Goal: Task Accomplishment & Management: Manage account settings

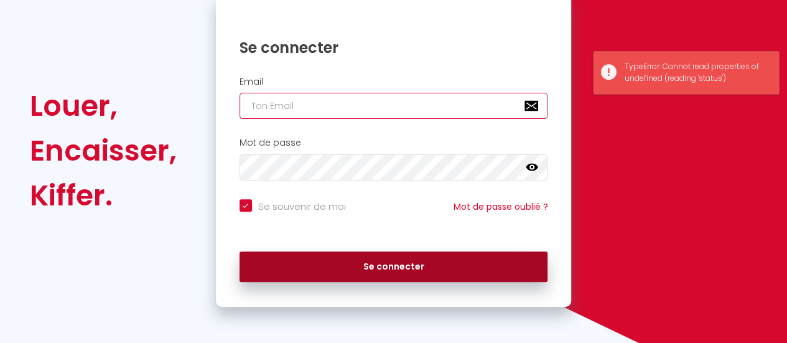
type input "[EMAIL_ADDRESS][DOMAIN_NAME]"
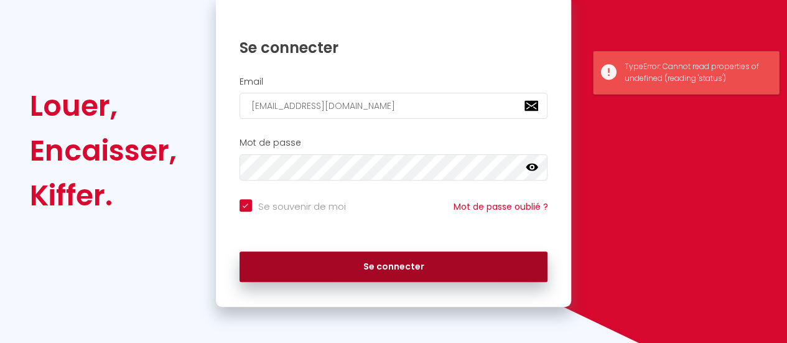
click at [400, 270] on button "Se connecter" at bounding box center [394, 266] width 309 height 31
checkbox input "true"
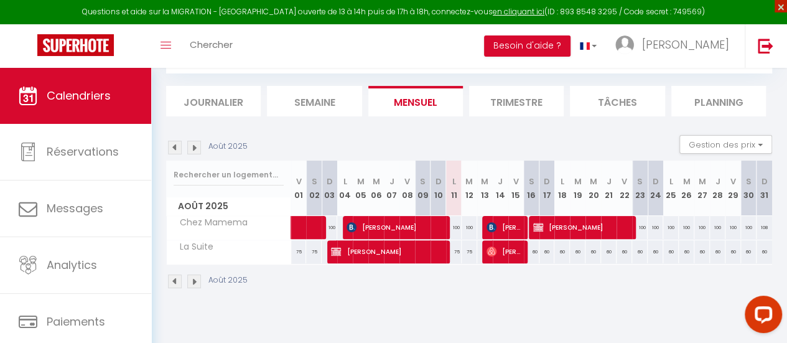
click at [782, 9] on span "×" at bounding box center [781, 6] width 12 height 12
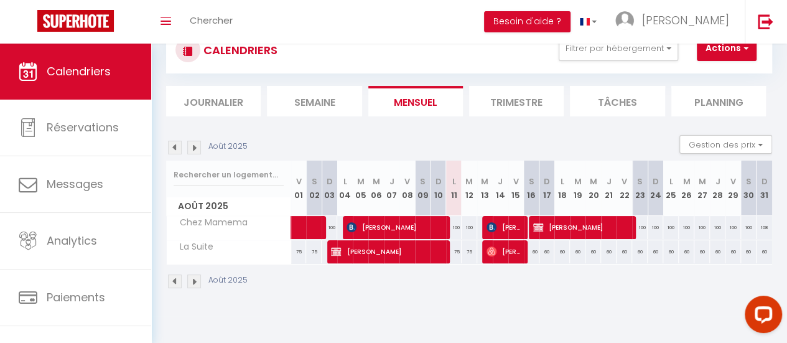
scroll to position [44, 0]
click at [198, 152] on img at bounding box center [194, 148] width 14 height 14
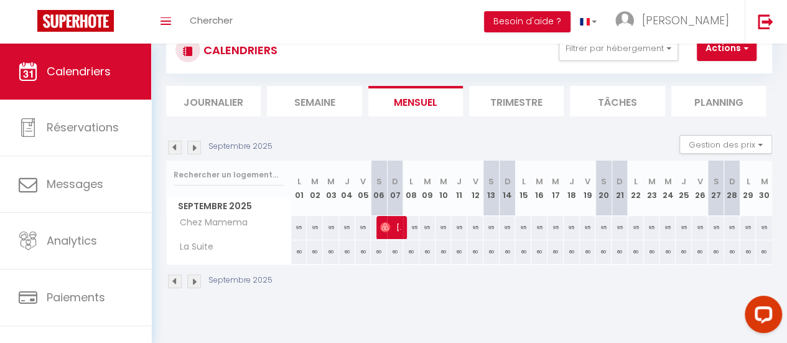
click at [173, 147] on img at bounding box center [175, 148] width 14 height 14
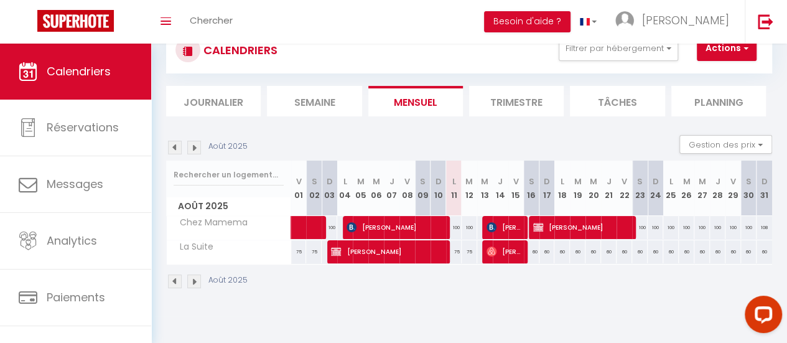
click at [632, 226] on div "100" at bounding box center [640, 227] width 16 height 23
type input "100"
type input "Sam 23 Août 2025"
type input "Dim 24 Août 2025"
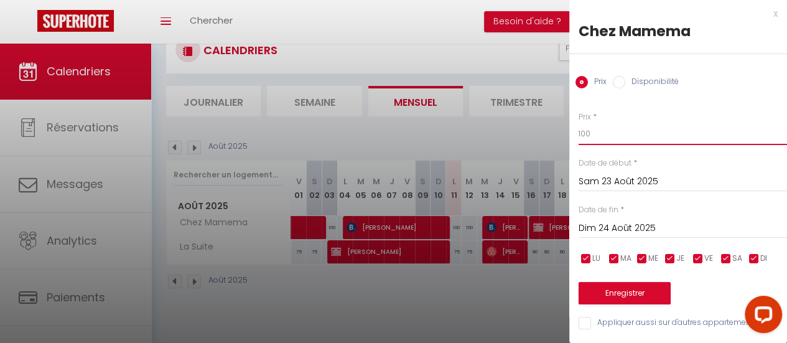
click at [605, 139] on input "100" at bounding box center [683, 134] width 209 height 22
click at [438, 303] on div at bounding box center [393, 171] width 787 height 343
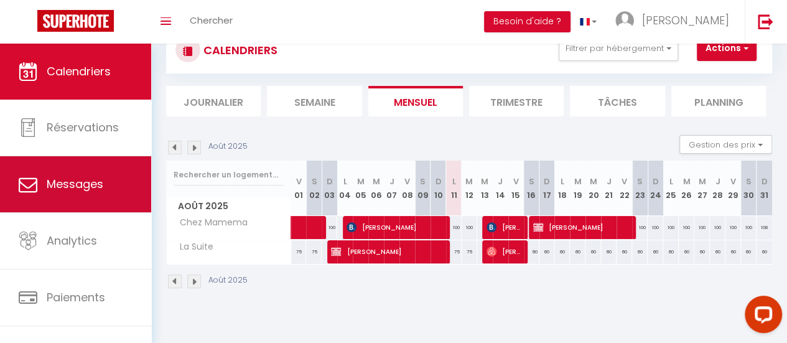
scroll to position [93, 0]
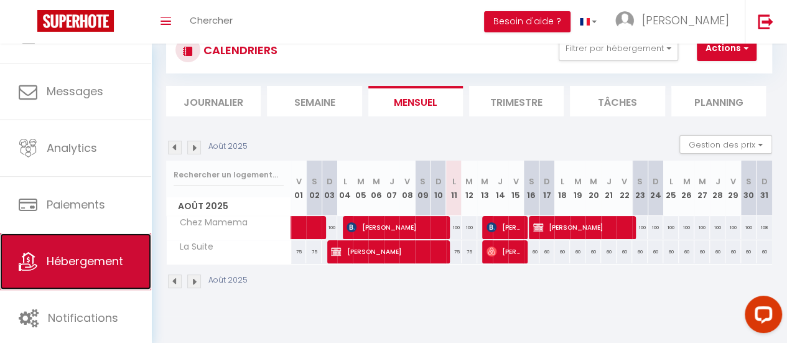
click at [75, 245] on link "Hébergement" at bounding box center [75, 261] width 151 height 56
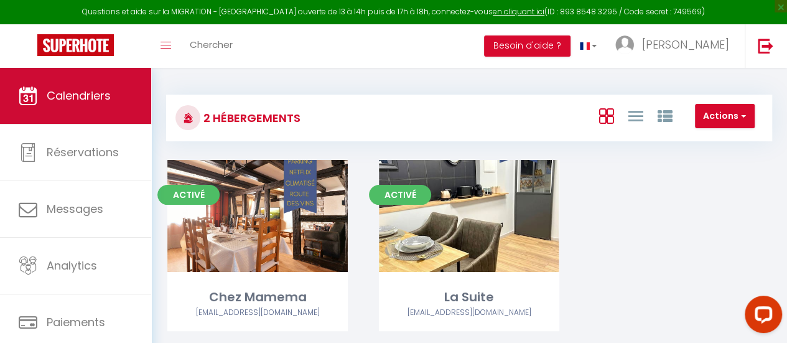
scroll to position [93, 0]
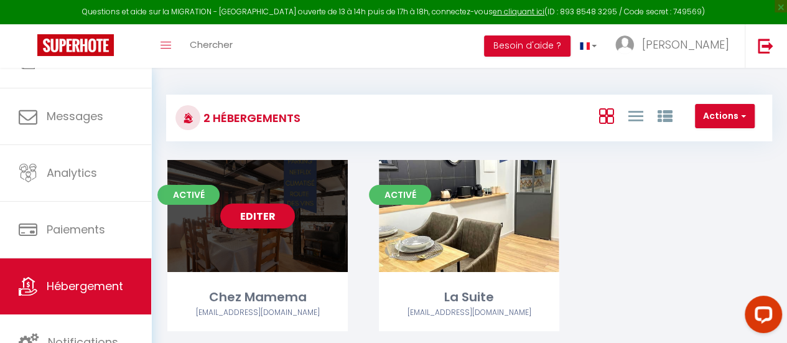
click at [264, 221] on link "Editer" at bounding box center [257, 216] width 75 height 25
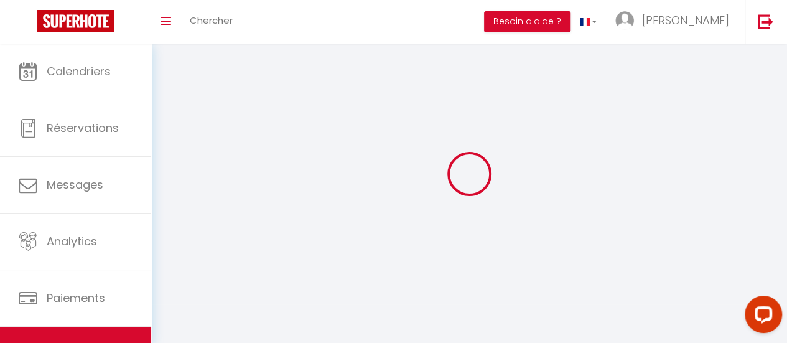
select select "1"
select select
select select "28"
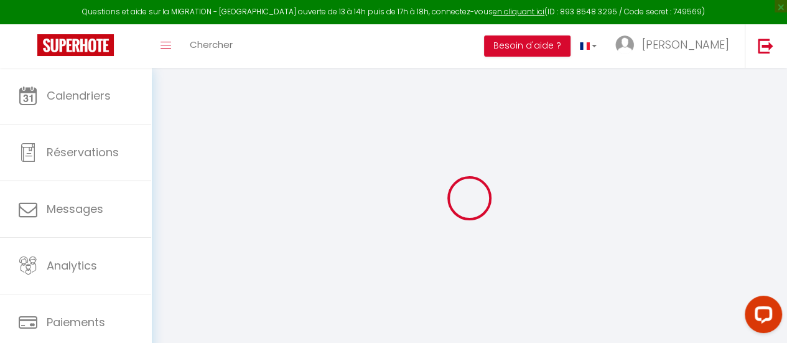
select select
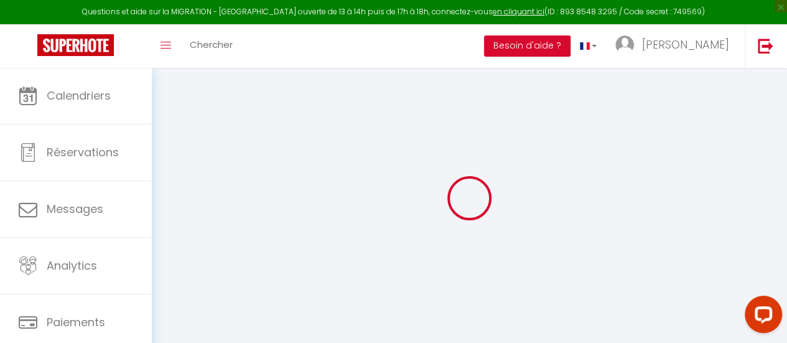
select select
checkbox input "false"
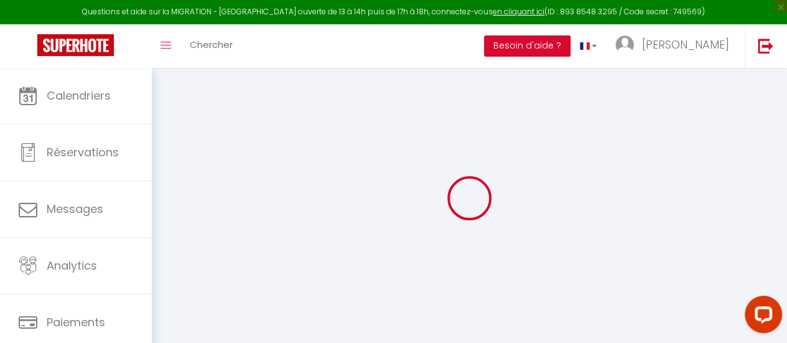
select select
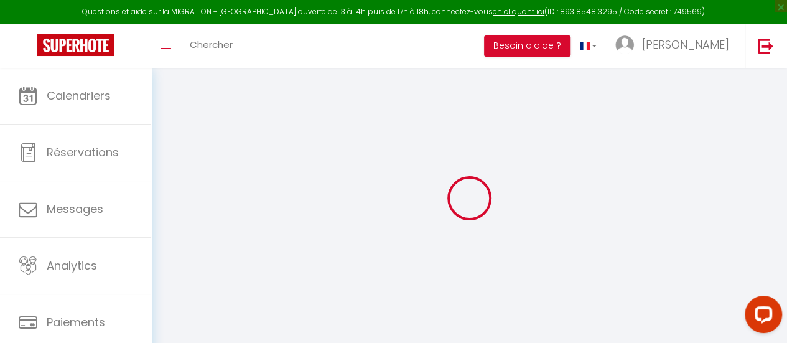
select select
checkbox input "false"
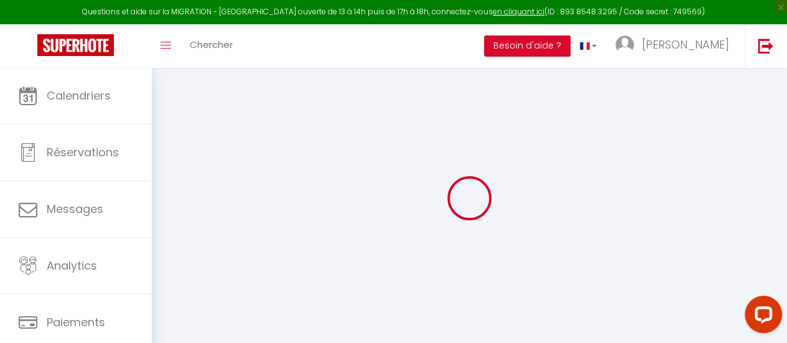
checkbox input "false"
select select
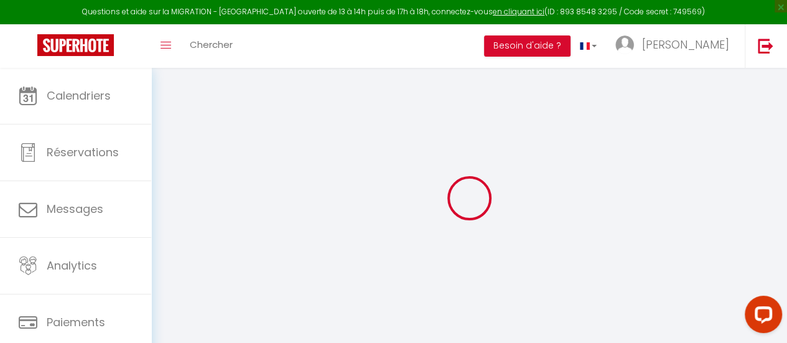
select select
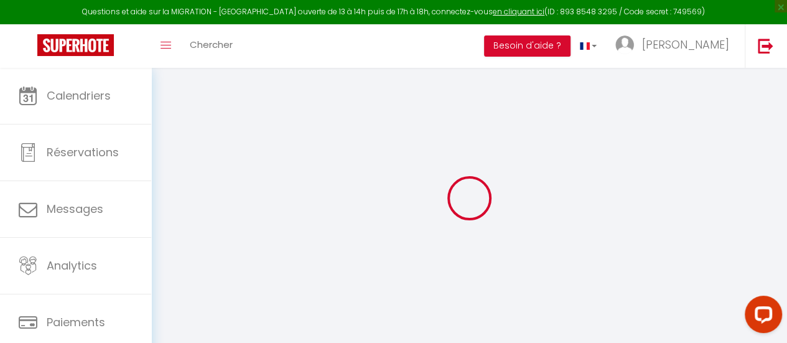
checkbox input "false"
select select
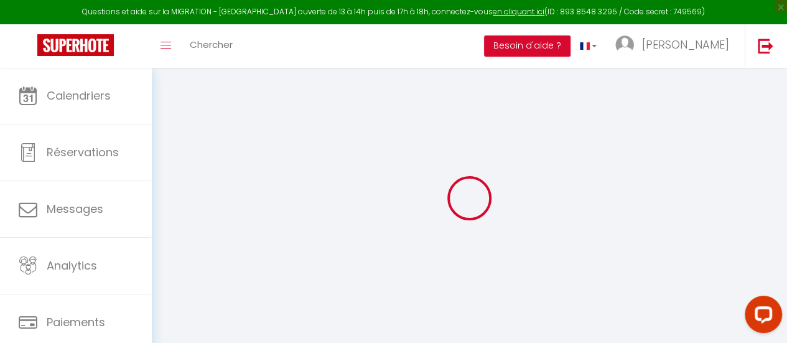
select select
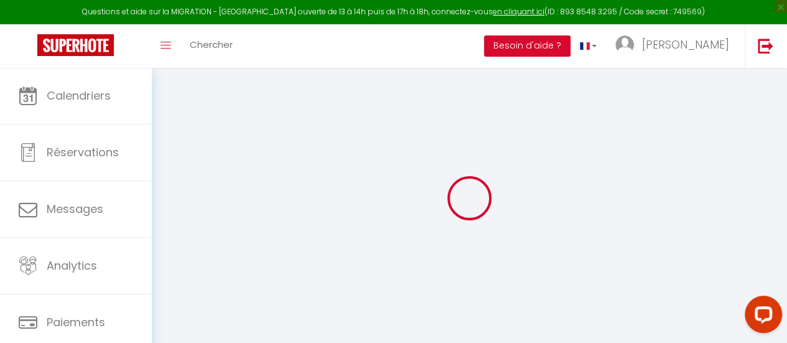
select select
checkbox input "false"
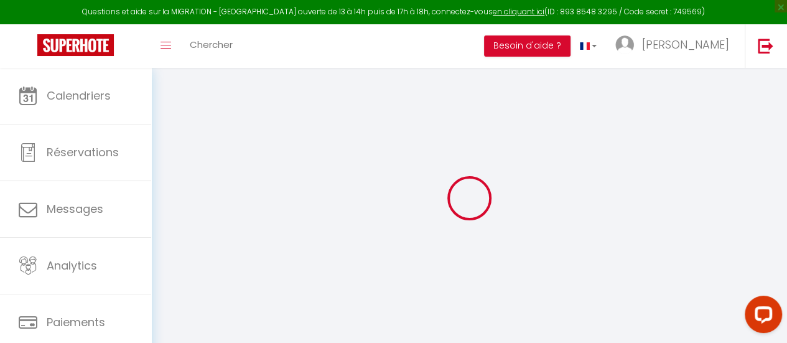
checkbox input "false"
select select
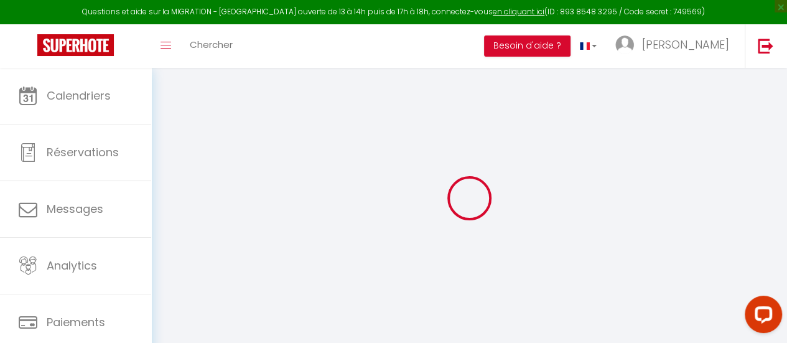
select select
checkbox input "false"
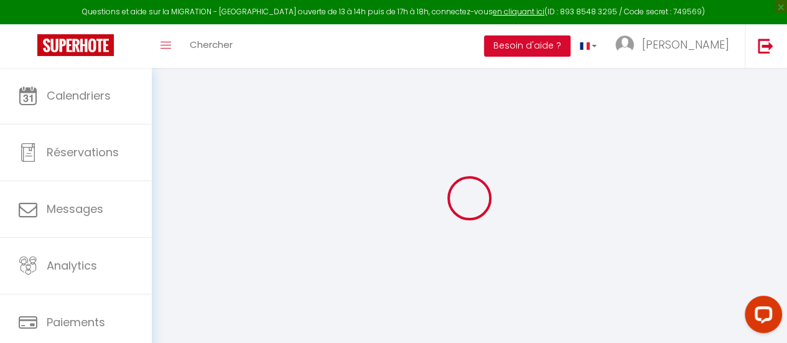
checkbox input "false"
select select
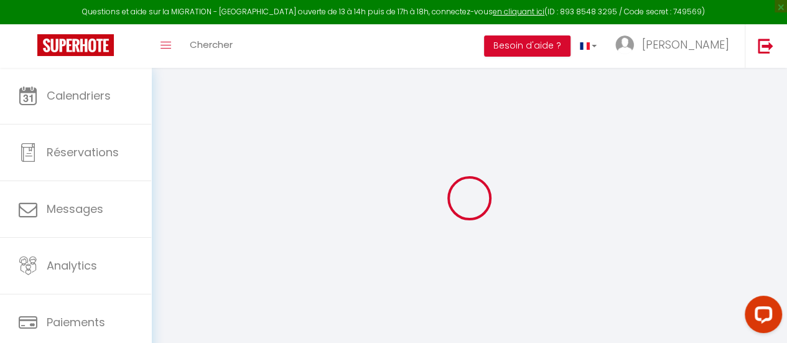
type input "Chez Mamema"
type input "[PERSON_NAME]"
type input "Dilmetz"
type input "[STREET_ADDRESS]"
type input "67600"
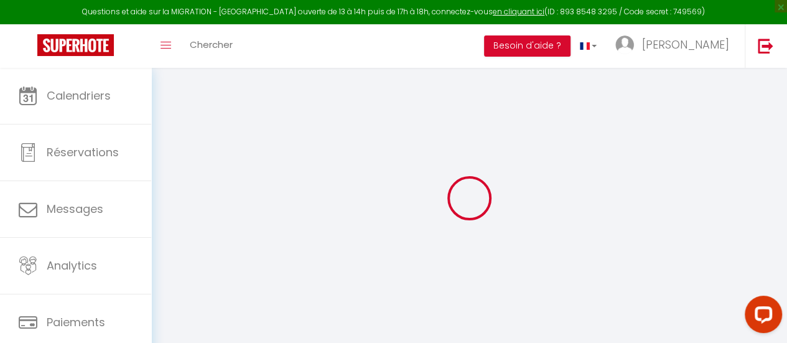
type input "Mussig"
select select "houses"
select select "5"
select select "2"
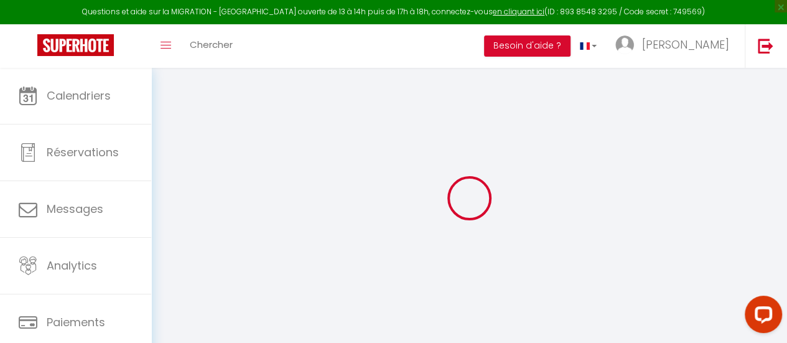
type input "100"
type input "15"
type input "50"
type input "2.75"
type input "300"
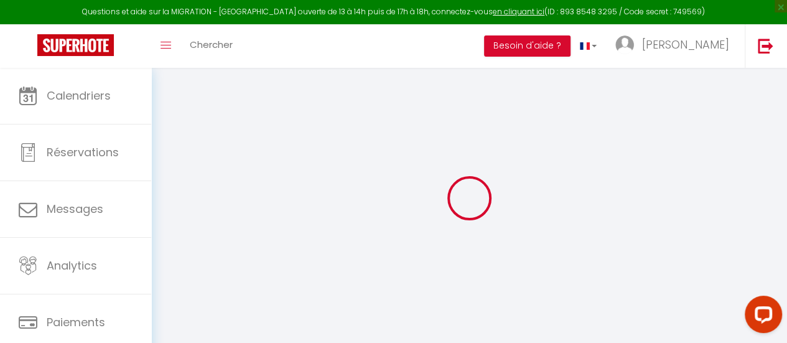
select select
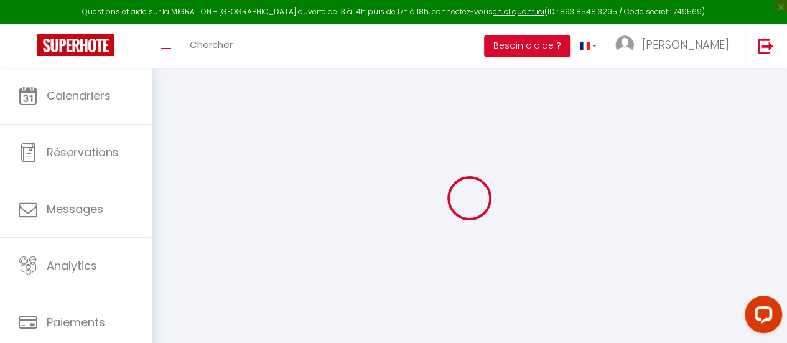
type input "[STREET_ADDRESS]"
type input "67600"
type input "Kintzheim"
type input "[EMAIL_ADDRESS][DOMAIN_NAME]"
select select "11150"
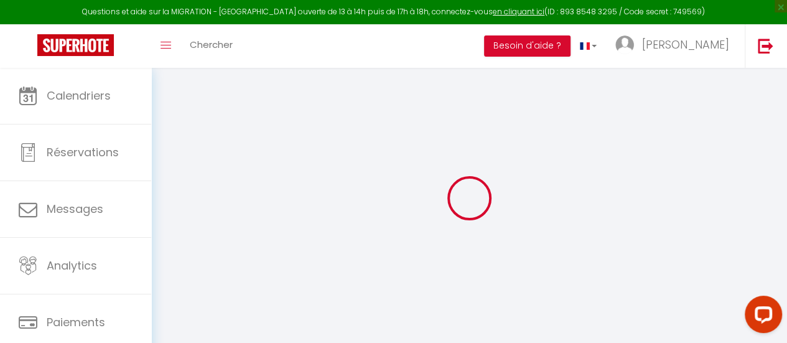
checkbox input "false"
type input "0"
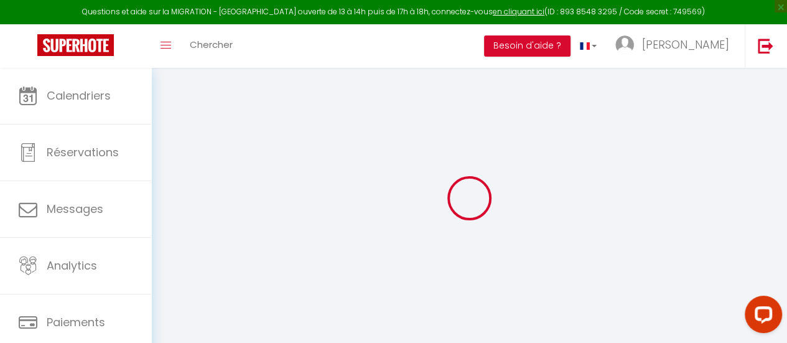
type input "0"
select select
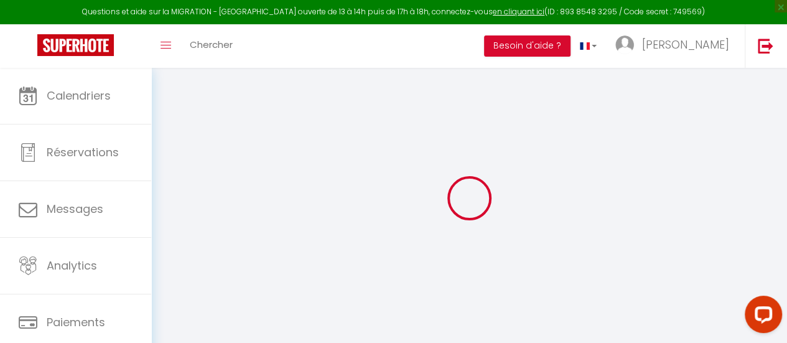
select select
checkbox input "false"
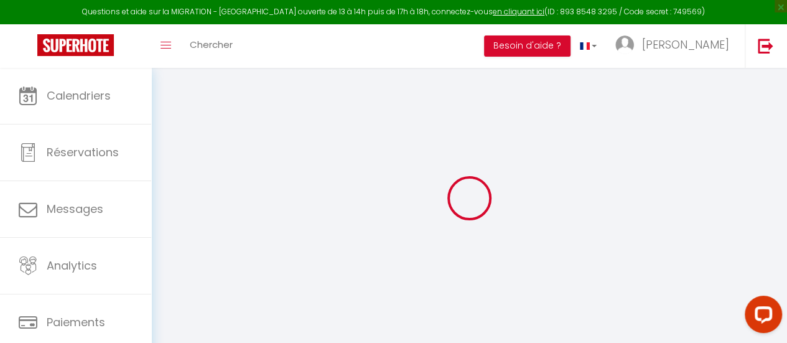
checkbox input "false"
select select
checkbox input "false"
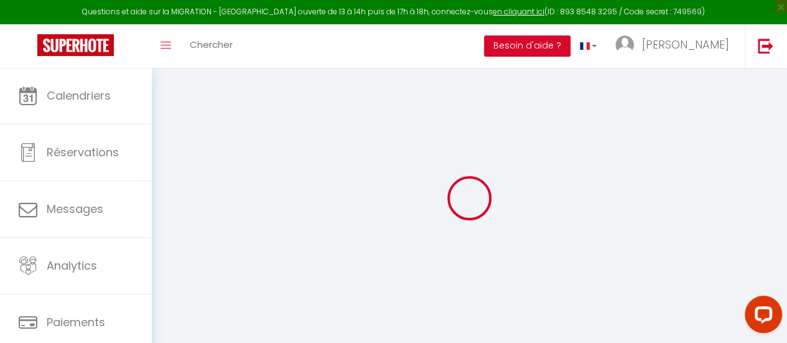
checkbox input "false"
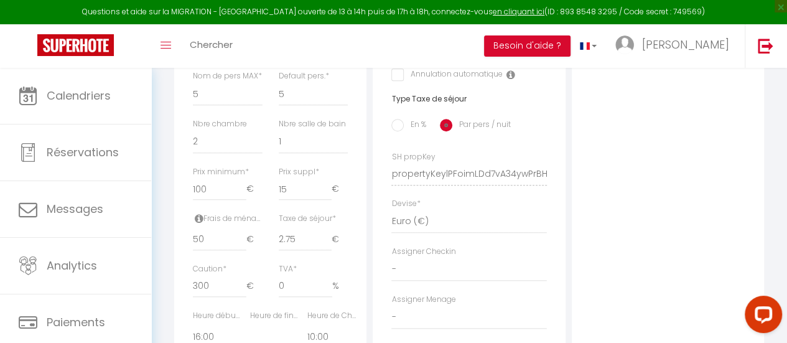
scroll to position [480, 0]
drag, startPoint x: 220, startPoint y: 211, endPoint x: 184, endPoint y: 209, distance: 36.2
click at [185, 209] on div "Prix minimum * 100 €" at bounding box center [228, 189] width 86 height 47
type input "9"
select select
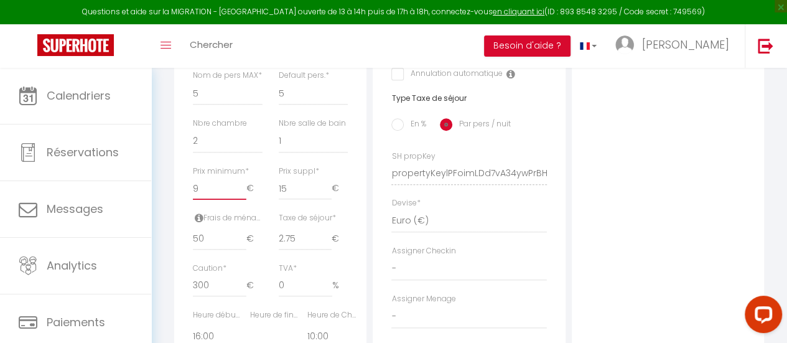
checkbox input "false"
type input "90"
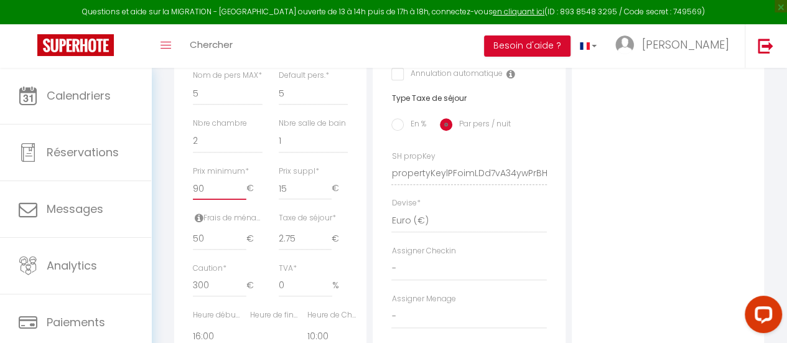
select select
checkbox input "false"
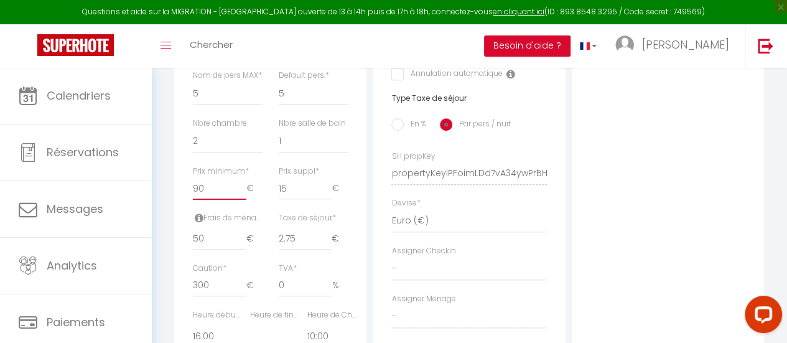
click input "Enregistrer" at bounding box center [0, 0] width 0 height 0
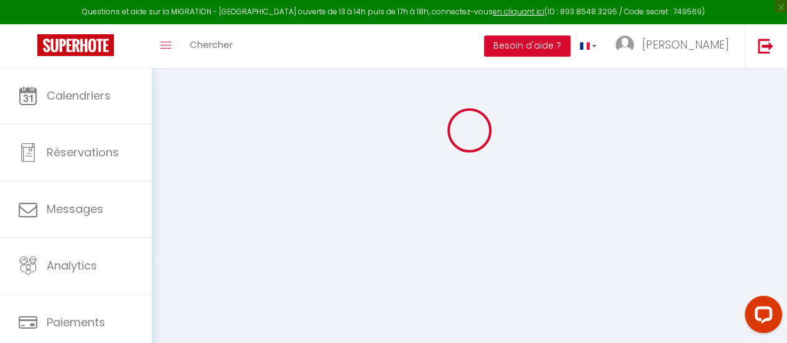
scroll to position [68, 0]
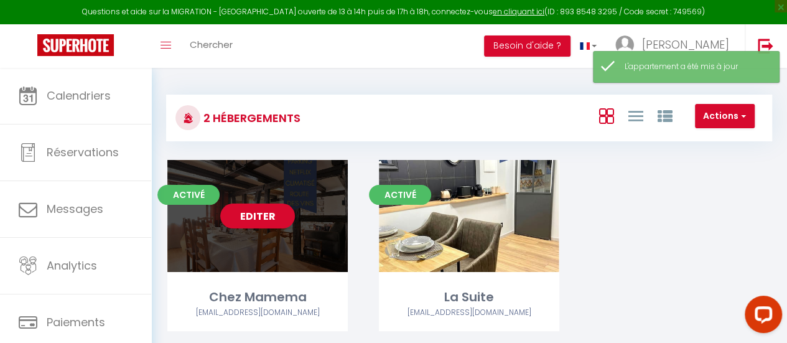
click at [261, 216] on link "Editer" at bounding box center [257, 216] width 75 height 25
select select "3"
select select "2"
select select "1"
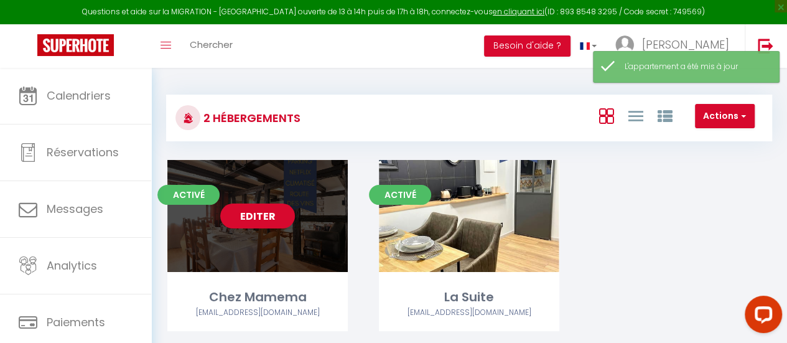
select select
select select "28"
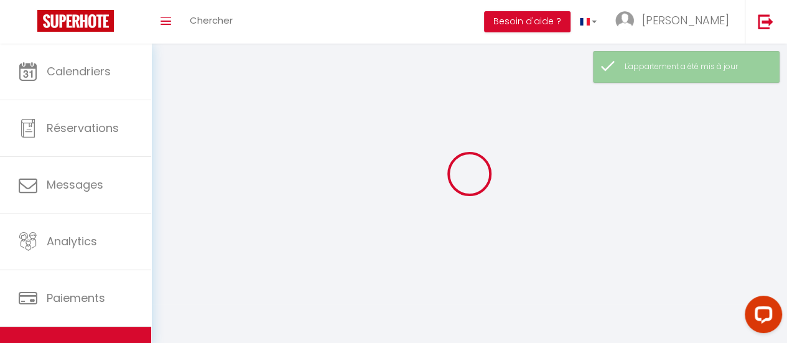
select select
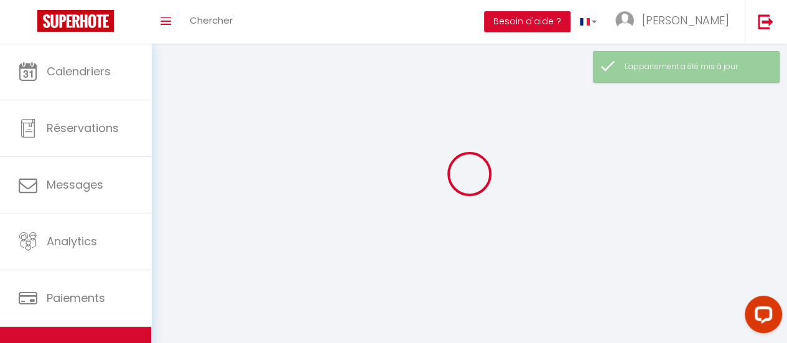
select select
checkbox input "false"
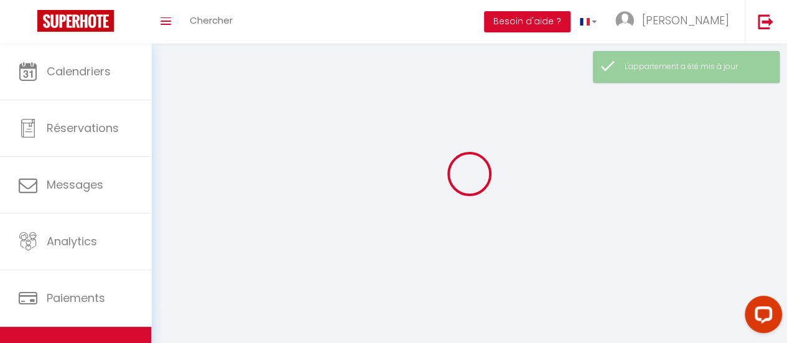
select select
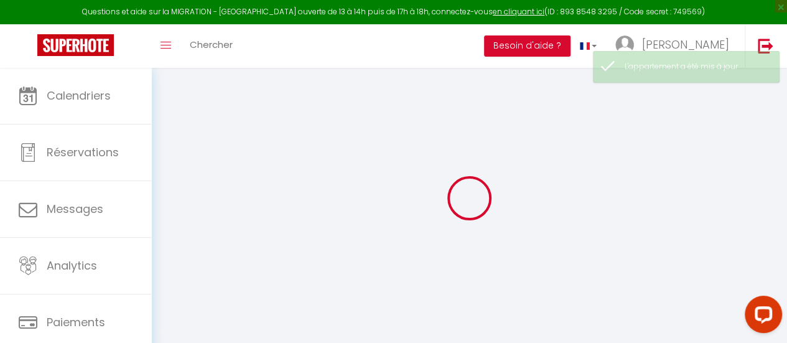
select select
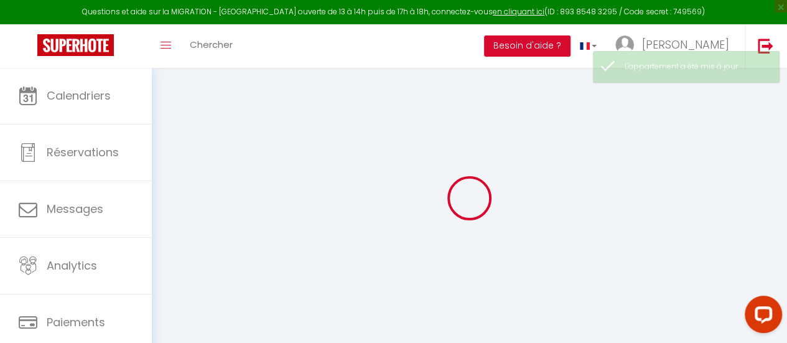
select select
checkbox input "false"
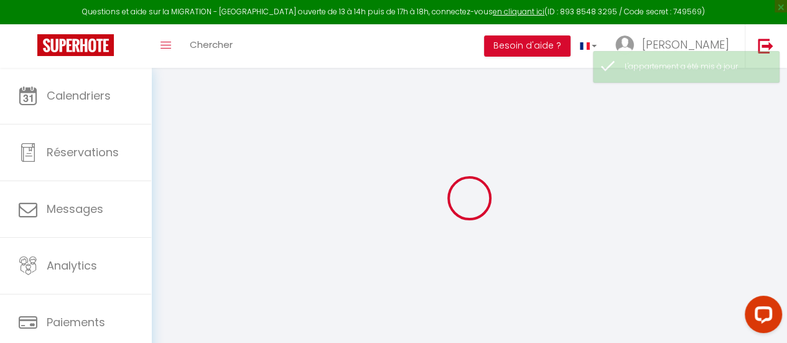
select select
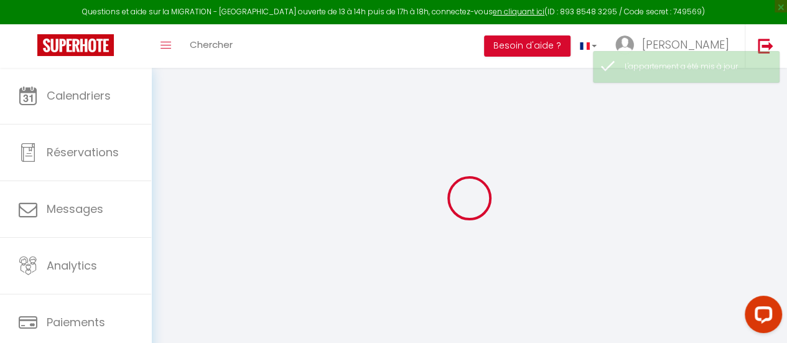
select select
checkbox input "false"
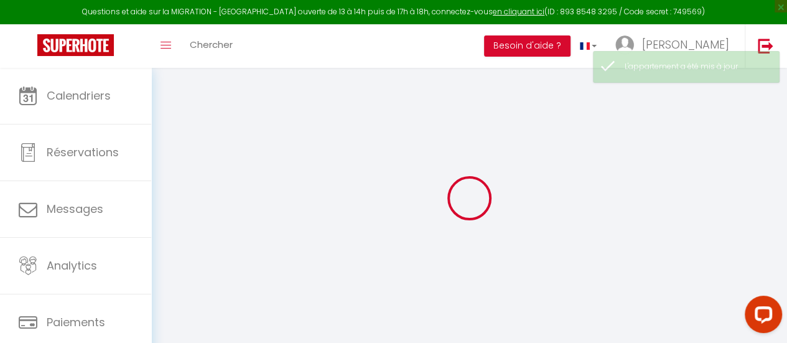
checkbox input "false"
select select
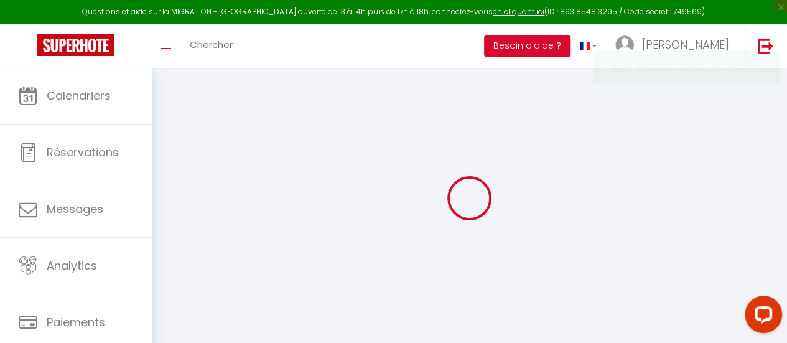
select select
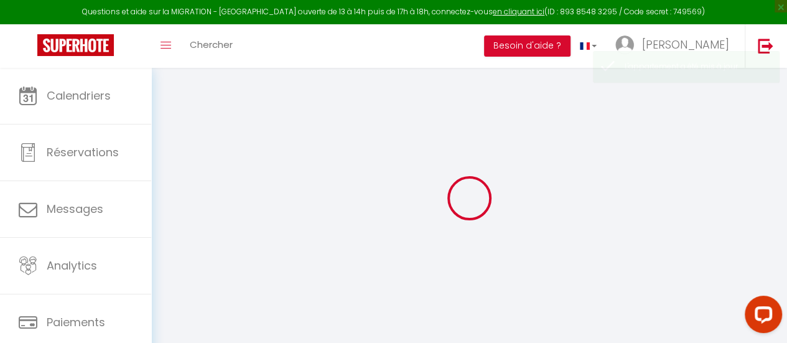
select select
checkbox input "false"
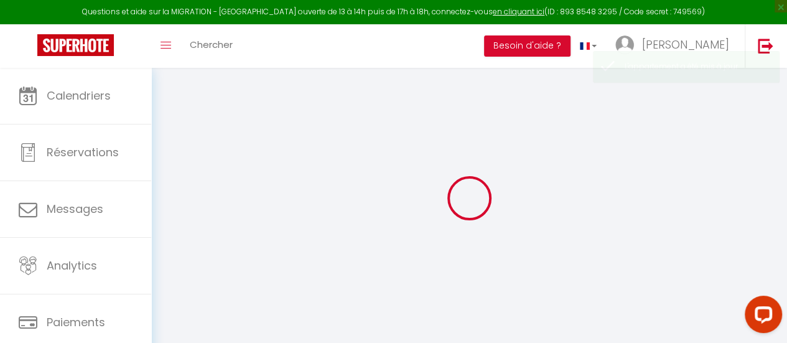
select select
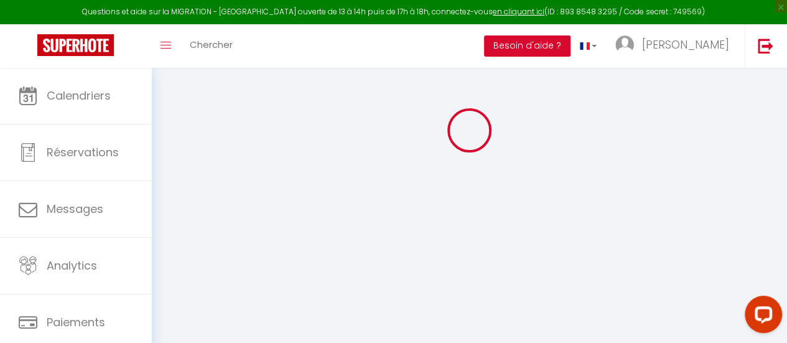
select select
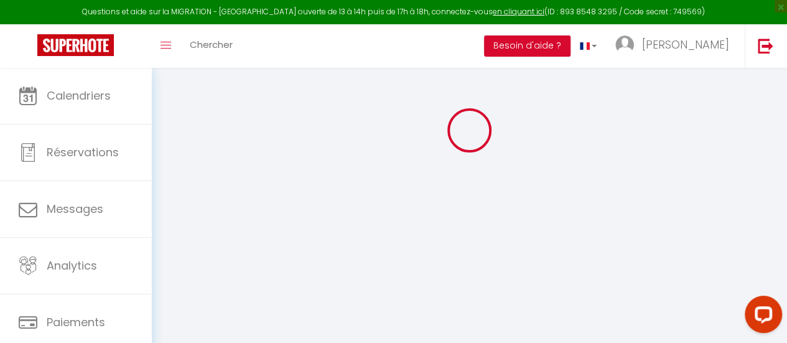
select select
checkbox input "false"
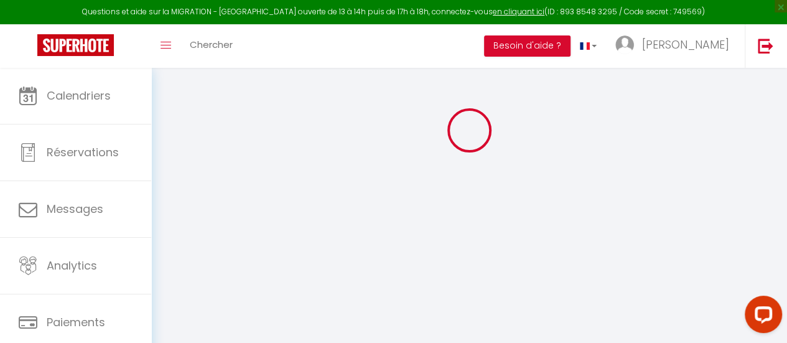
select select
type input "Chez Mamema"
type input "[PERSON_NAME]"
type input "Dilmetz"
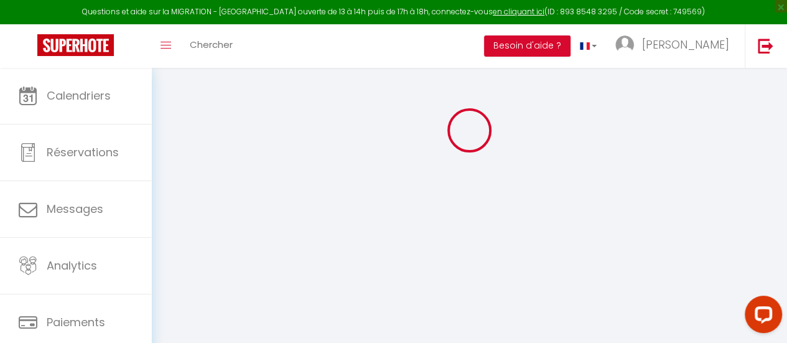
type input "[STREET_ADDRESS]"
type input "67600"
type input "Mussig"
select select "houses"
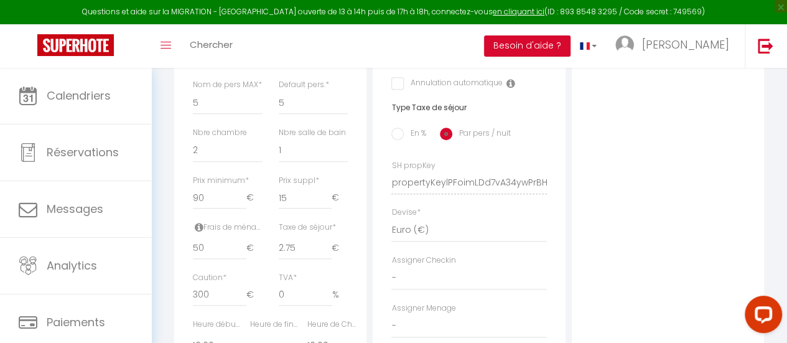
scroll to position [475, 0]
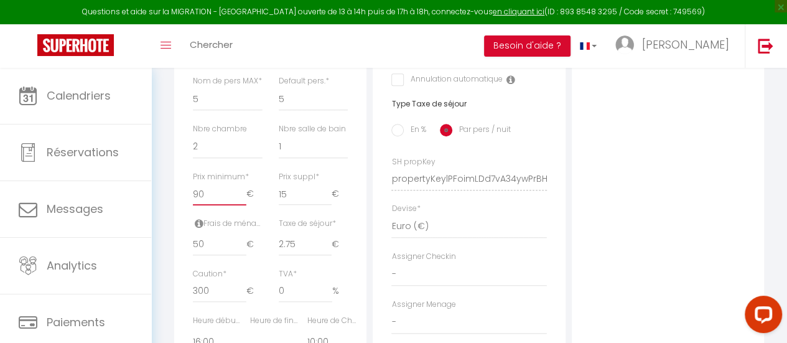
drag, startPoint x: 215, startPoint y: 213, endPoint x: 152, endPoint y: 207, distance: 63.8
click at [152, 207] on div "Retourner vers Chez Mamema Actions Enregistrer Dupliquer Supprimer Importer les…" at bounding box center [469, 107] width 636 height 1029
click input "Enregistrer" at bounding box center [0, 0] width 0 height 0
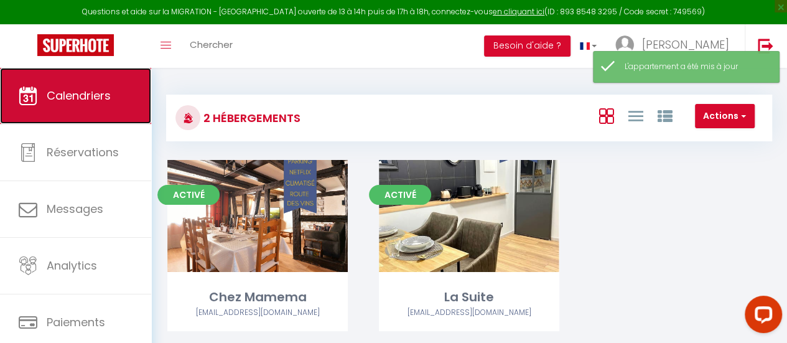
click at [67, 111] on link "Calendriers" at bounding box center [75, 96] width 151 height 56
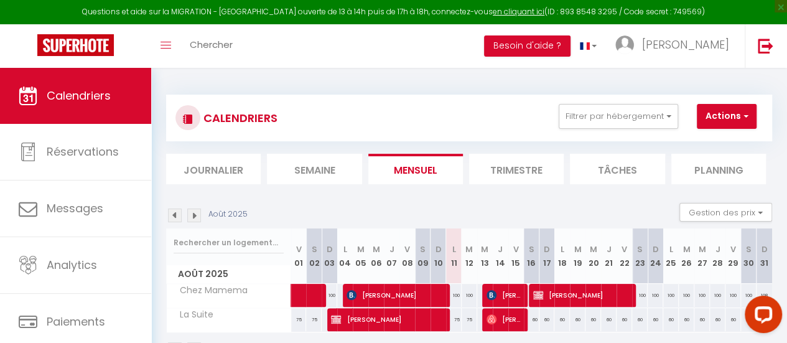
click at [636, 291] on div "100" at bounding box center [640, 295] width 16 height 23
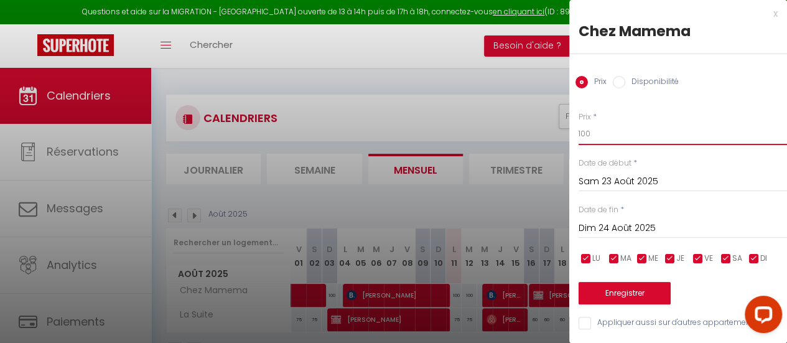
click at [598, 138] on input "100" at bounding box center [683, 134] width 209 height 22
click at [632, 228] on input "Dim 24 Août 2025" at bounding box center [683, 228] width 209 height 16
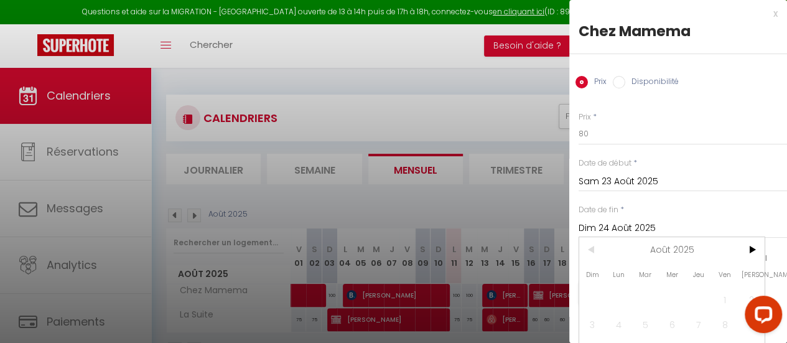
scroll to position [102, 0]
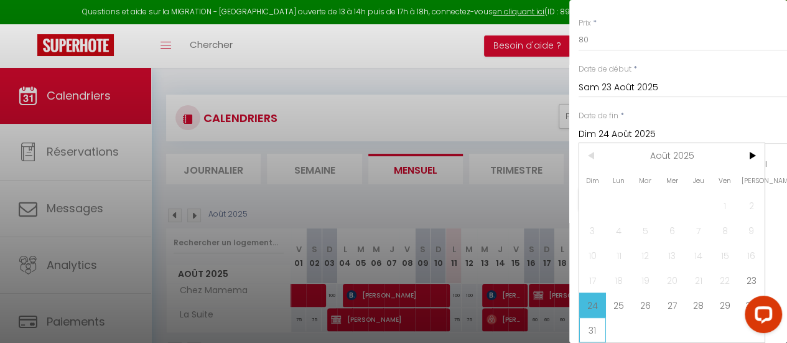
click at [586, 321] on span "31" at bounding box center [592, 329] width 27 height 25
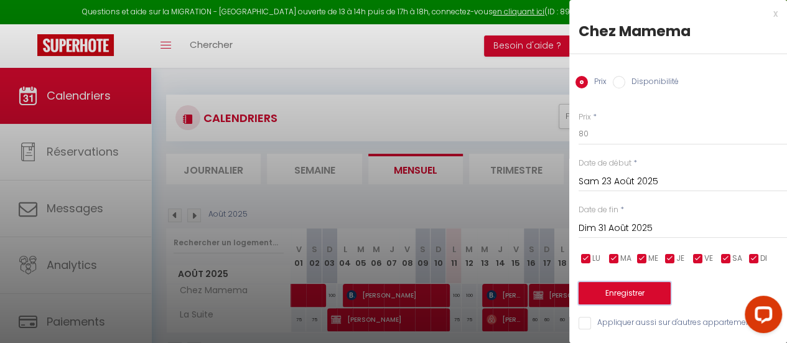
click at [622, 287] on button "Enregistrer" at bounding box center [625, 293] width 92 height 22
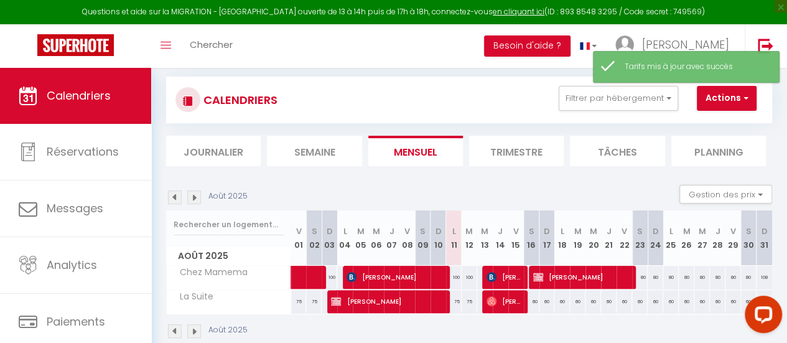
scroll to position [52, 0]
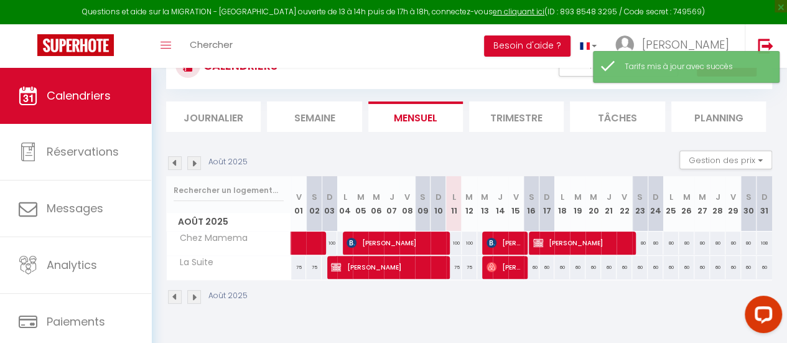
click at [192, 163] on img at bounding box center [194, 163] width 14 height 14
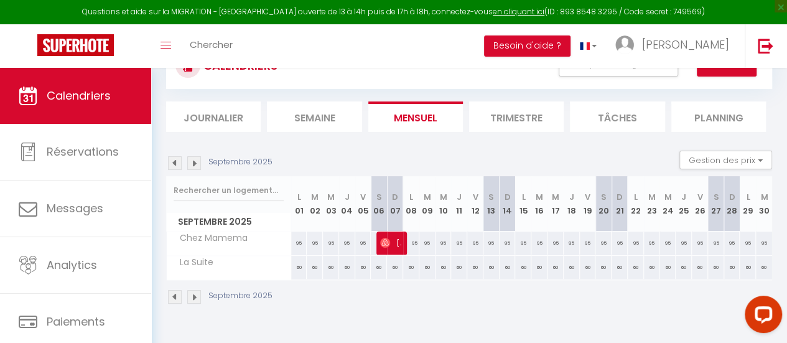
click at [298, 243] on div "95" at bounding box center [299, 243] width 16 height 23
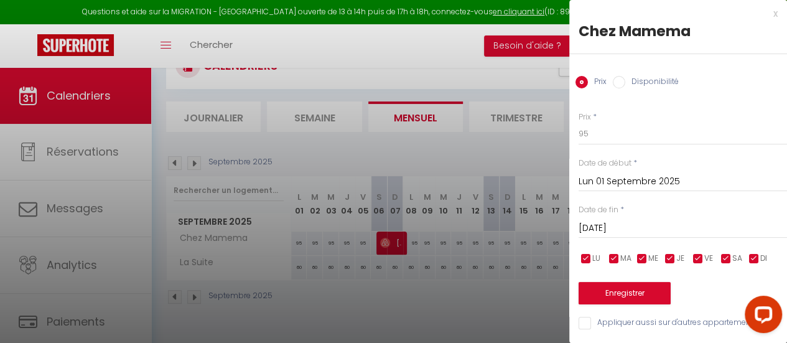
scroll to position [0, 0]
click at [608, 137] on input "95" at bounding box center [683, 134] width 209 height 22
click at [609, 237] on div "[DATE] < [DATE] > Dim Lun Mar Mer Jeu Ven Sam 1 2 3 4 5 6 7 8 9 10 11 12 13 14 …" at bounding box center [683, 227] width 209 height 22
click at [611, 228] on input "[DATE]" at bounding box center [683, 228] width 209 height 16
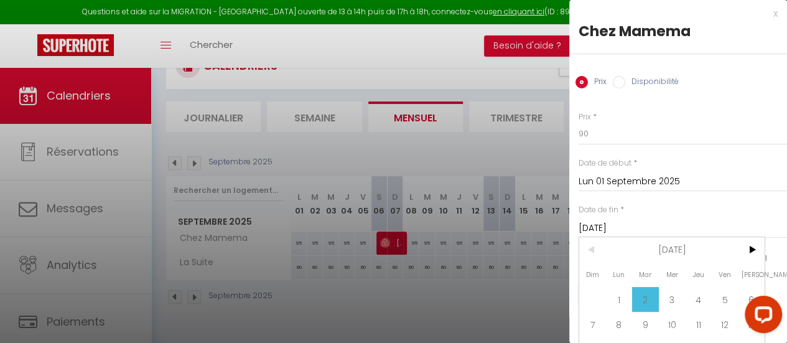
scroll to position [77, 0]
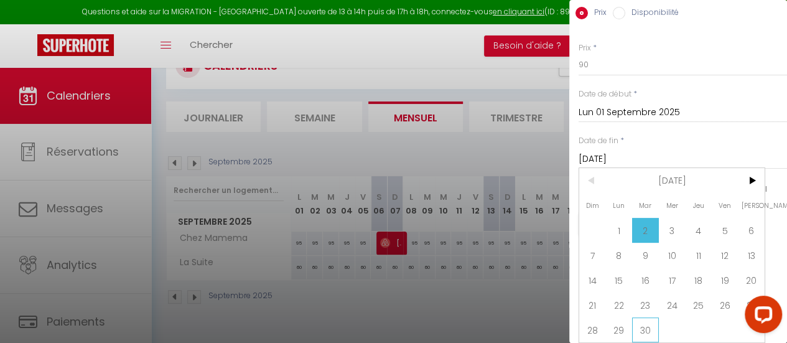
click at [645, 318] on span "30" at bounding box center [645, 329] width 27 height 25
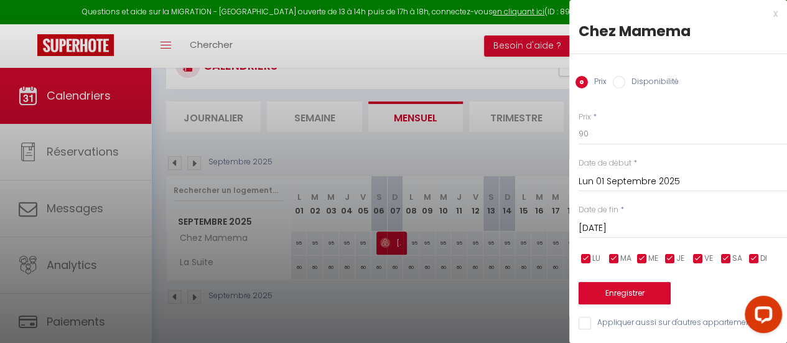
scroll to position [9, 0]
click at [640, 282] on button "Enregistrer" at bounding box center [625, 293] width 92 height 22
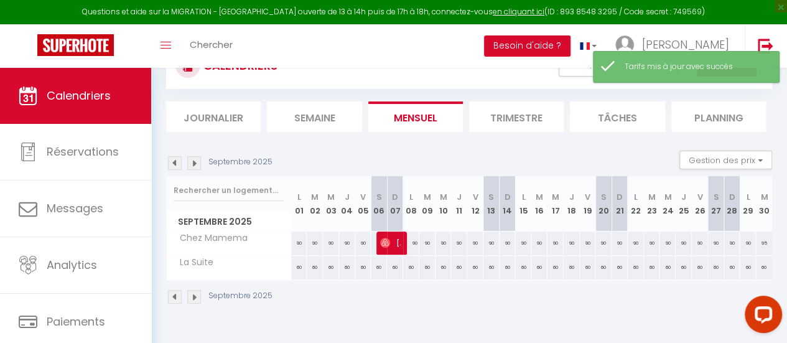
click at [192, 161] on img at bounding box center [194, 163] width 14 height 14
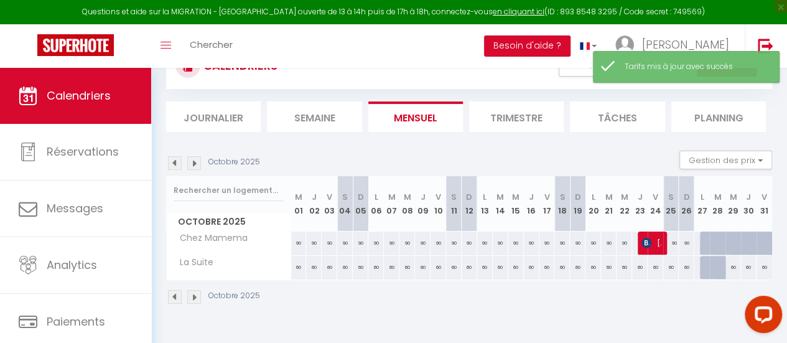
click at [173, 162] on img at bounding box center [175, 163] width 14 height 14
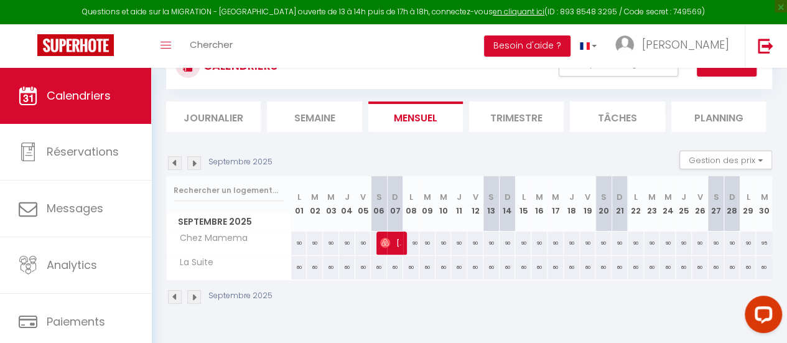
click at [187, 161] on img at bounding box center [194, 163] width 14 height 14
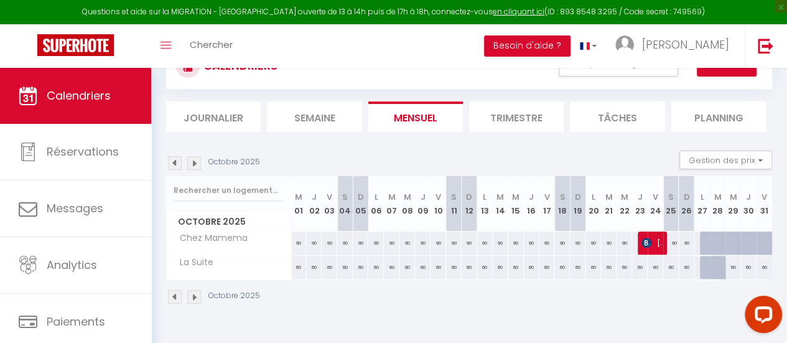
click at [173, 161] on img at bounding box center [175, 163] width 14 height 14
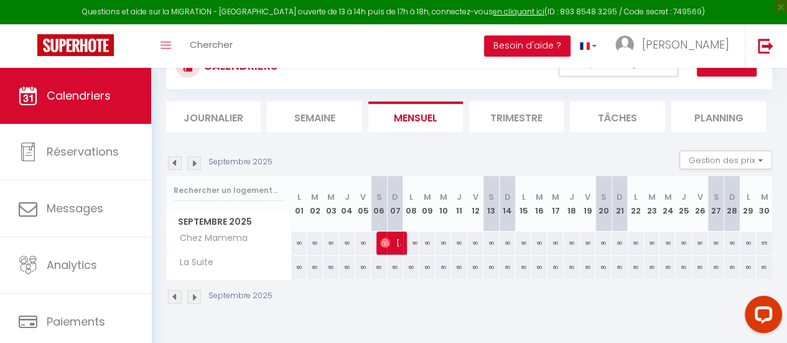
click at [756, 246] on div "95" at bounding box center [764, 243] width 16 height 23
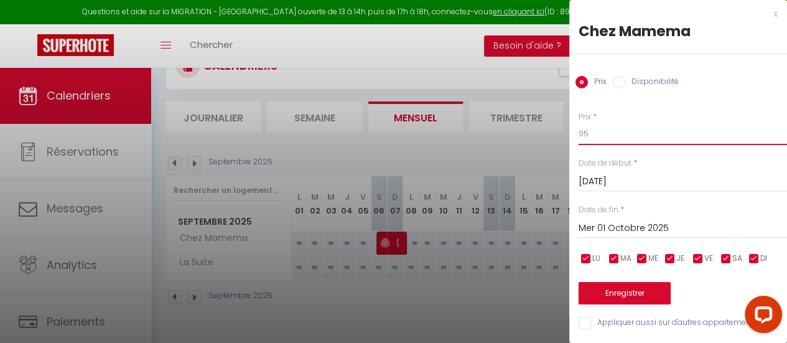
click at [586, 135] on input "95" at bounding box center [683, 134] width 209 height 22
click at [631, 288] on button "Enregistrer" at bounding box center [625, 293] width 92 height 22
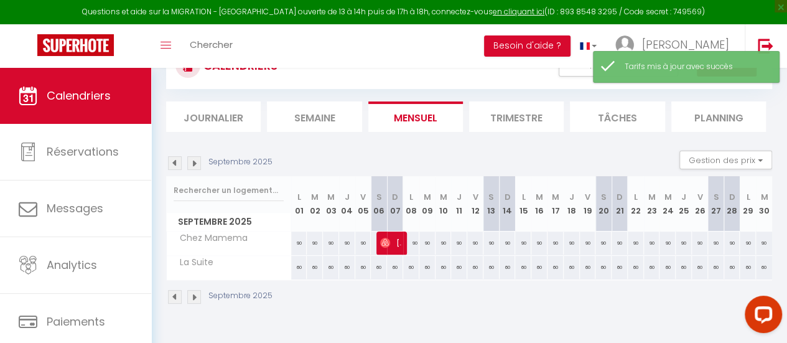
click at [194, 161] on img at bounding box center [194, 163] width 14 height 14
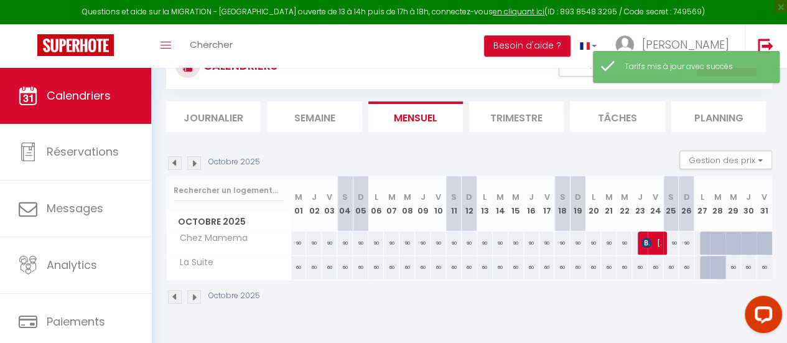
click at [194, 161] on img at bounding box center [194, 163] width 14 height 14
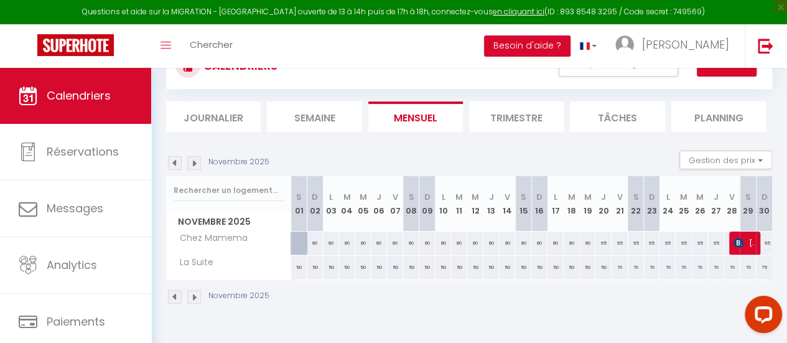
click at [192, 161] on img at bounding box center [194, 163] width 14 height 14
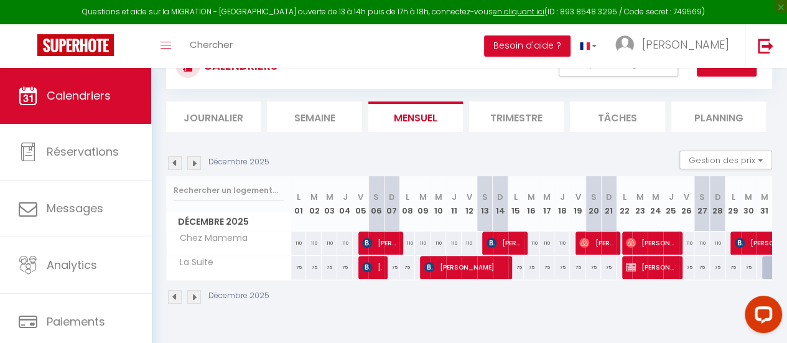
click at [169, 161] on img at bounding box center [175, 163] width 14 height 14
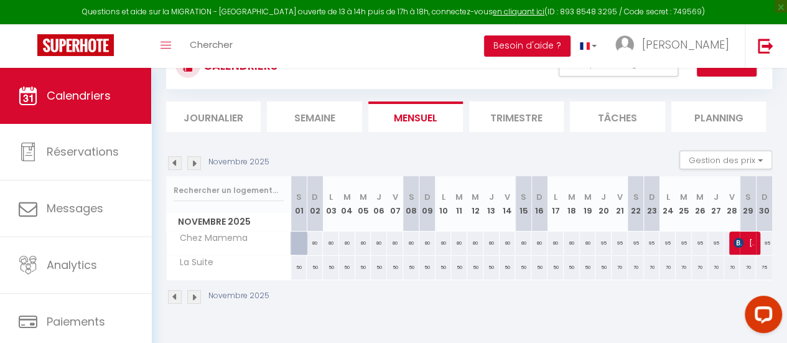
click at [172, 161] on img at bounding box center [175, 163] width 14 height 14
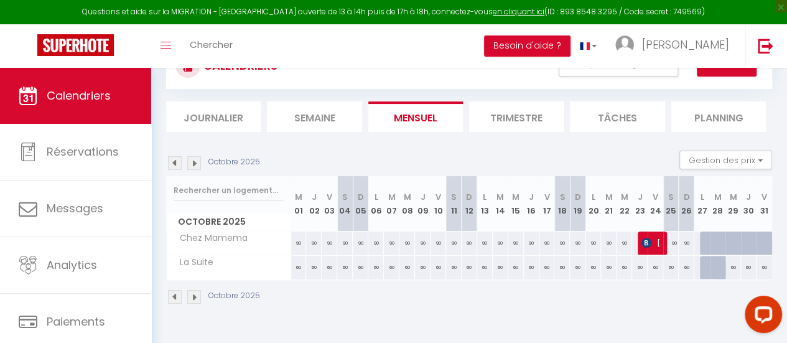
click at [172, 161] on img at bounding box center [175, 163] width 14 height 14
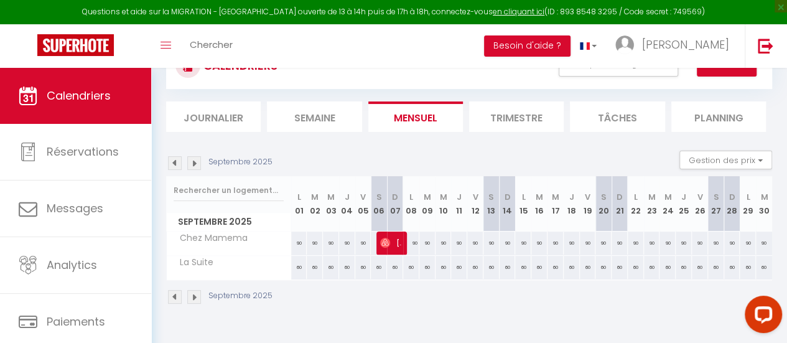
click at [172, 161] on img at bounding box center [175, 163] width 14 height 14
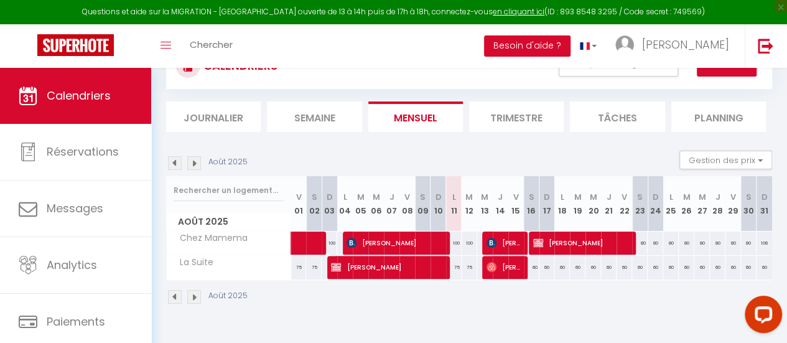
click at [758, 243] on div "108" at bounding box center [765, 243] width 16 height 23
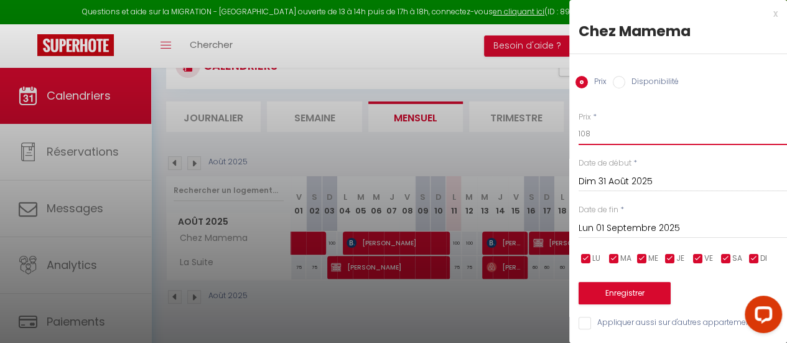
click at [624, 133] on input "108" at bounding box center [683, 134] width 209 height 22
click at [629, 283] on button "Enregistrer" at bounding box center [625, 293] width 92 height 22
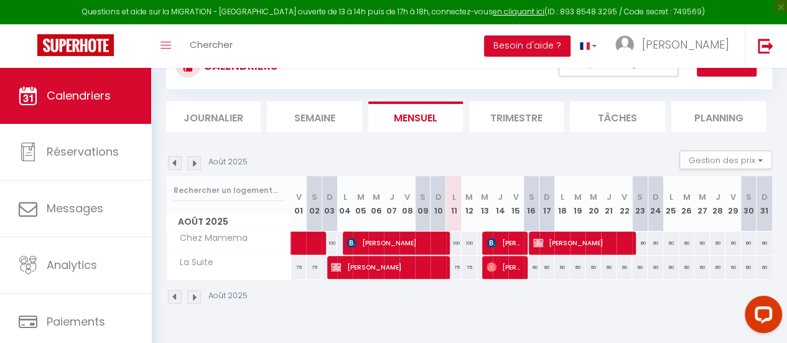
click at [195, 167] on div "Août 2025 Gestion des prix Nb Nuits minimum Règles Disponibilité" at bounding box center [469, 164] width 606 height 26
click at [195, 167] on img at bounding box center [194, 163] width 14 height 14
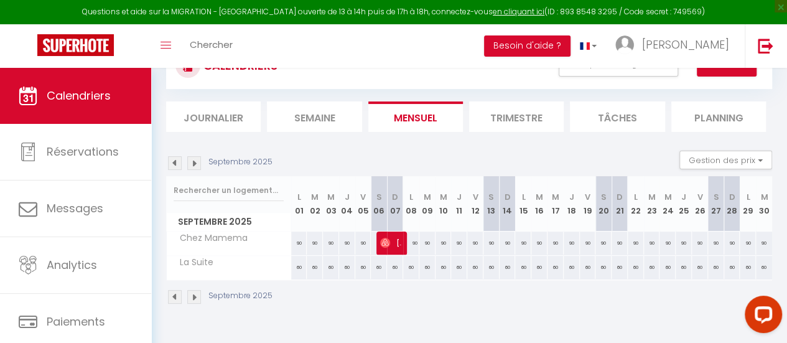
click at [195, 167] on img at bounding box center [194, 163] width 14 height 14
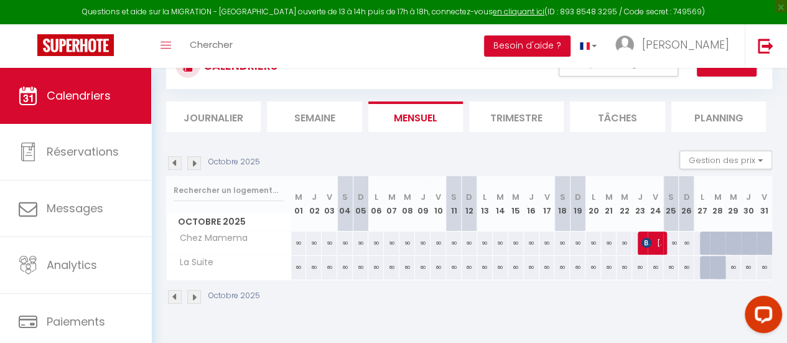
click at [195, 167] on img at bounding box center [194, 163] width 14 height 14
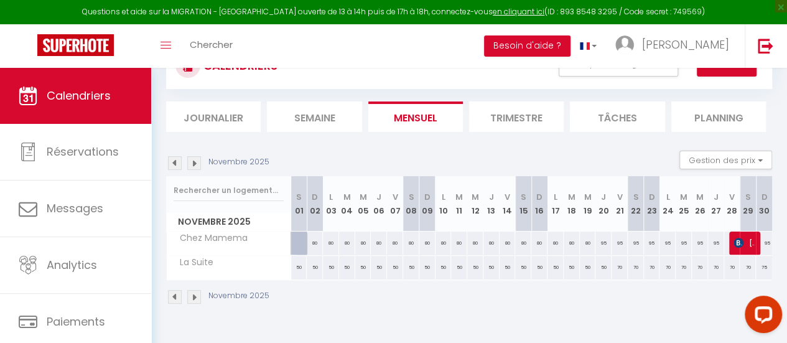
scroll to position [68, 0]
